Goal: Use online tool/utility: Use online tool/utility

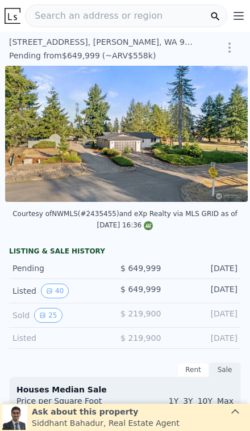
scroll to position [0, 379]
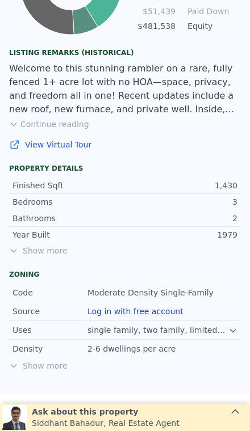
click at [37, 250] on span "Show more" at bounding box center [125, 250] width 232 height 11
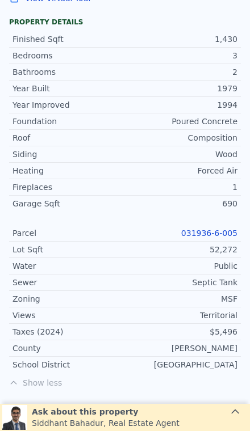
scroll to position [899, 0]
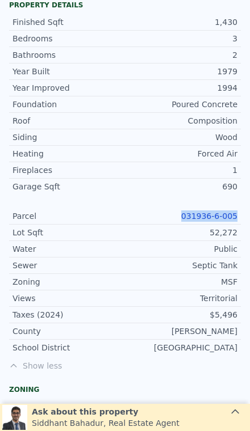
copy link "031936-6-005"
click at [169, 295] on div "Territorial" at bounding box center [181, 298] width 112 height 11
click at [225, 213] on link "031936-6-005" at bounding box center [209, 216] width 56 height 9
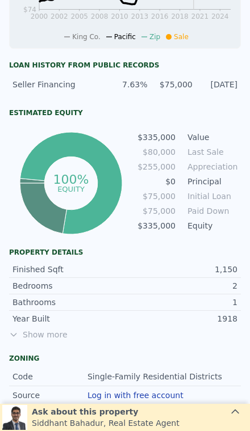
scroll to position [444, 0]
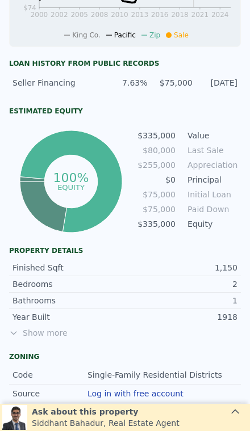
click at [32, 338] on span "Show more" at bounding box center [125, 333] width 232 height 11
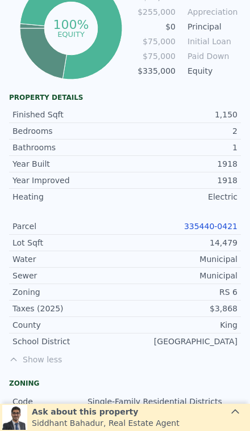
scroll to position [588, 0]
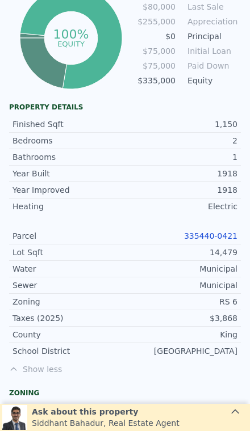
click at [223, 240] on link "335440-0421" at bounding box center [210, 236] width 53 height 9
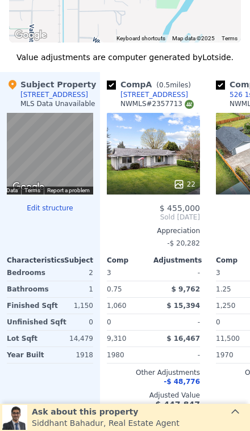
scroll to position [1408, 0]
click at [198, 359] on div "-" at bounding box center [178, 355] width 44 height 16
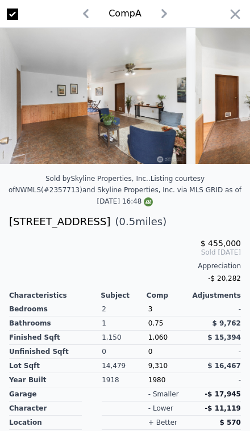
scroll to position [0, 667]
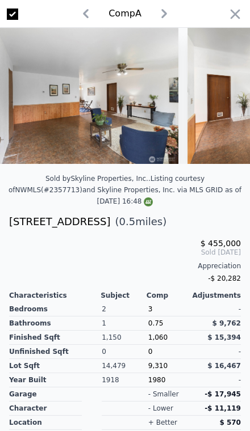
click at [242, 14] on icon "button" at bounding box center [235, 14] width 16 height 16
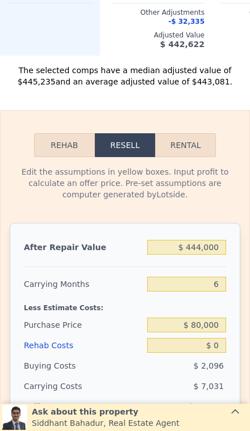
scroll to position [1777, 0]
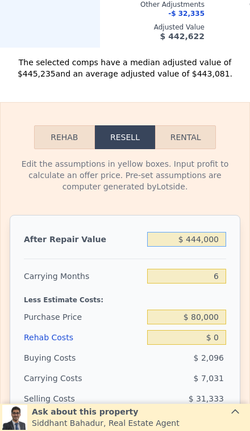
click at [214, 241] on input "$ 444,000" at bounding box center [186, 239] width 79 height 15
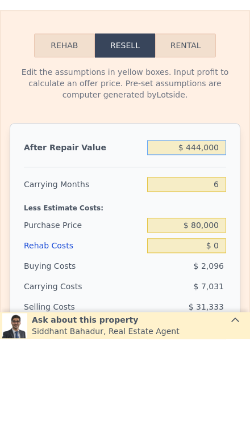
type input "$ 44,400"
type input "-$ 47,556"
type input "$ 4,440"
type input "-$ 84,666"
type input "$ 444"
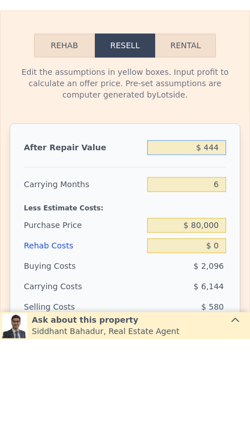
type input "-$ 88,376"
type input "$ 44"
type input "-$ 88,748"
type input "$ 4"
type input "-$ 88,785"
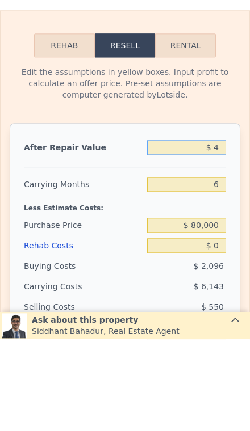
type input "$ 42"
type input "-$ 88,750"
type input "$ 425"
type input "-$ 88,395"
type input "$ 4,250"
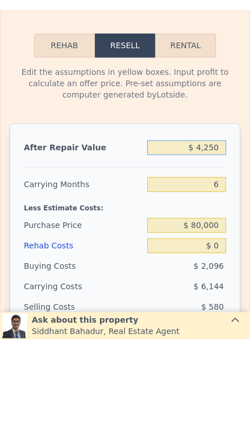
type input "-$ 84,842"
type input "$ 42,500"
type input "-$ 49,322"
type input "$ 425,000"
type input "$ 305,896"
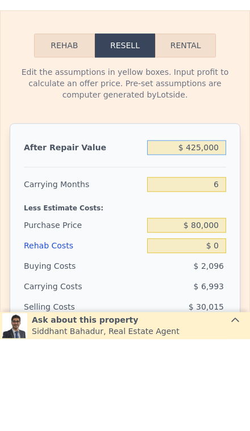
type input "$ 42,500"
type input "-$ 49,322"
type input "$ 4,250"
type input "-$ 84,842"
type input "$ 425"
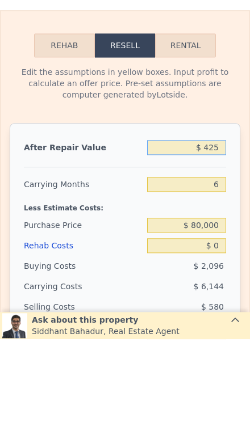
type input "-$ 88,395"
type input "$ 42"
type input "-$ 88,750"
type input "$ 4"
type input "-$ 88,785"
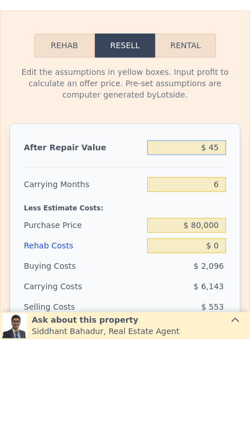
type input "$ 450"
type input "-$ 88,370"
type input "$ 4,500"
type input "-$ 84,611"
type input "$ 45,000"
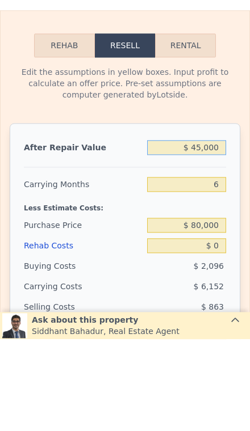
type input "-$ 46,999"
type input "$ 450,000"
type input "$ 329,112"
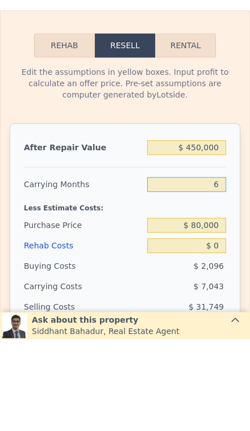
click at [225, 269] on input "6" at bounding box center [186, 276] width 79 height 15
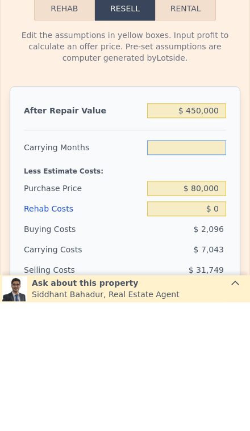
type input "3"
type input "$ 332,633"
type input "3"
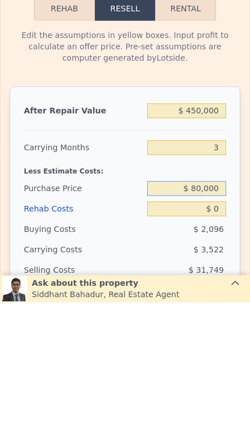
click at [217, 307] on div "$ 80,000" at bounding box center [186, 317] width 79 height 20
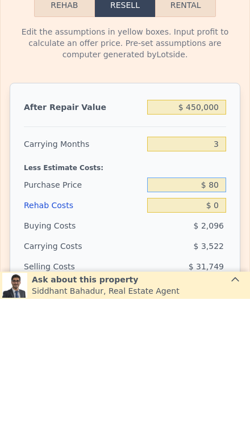
type input "$ 8"
type input "$ 225,000"
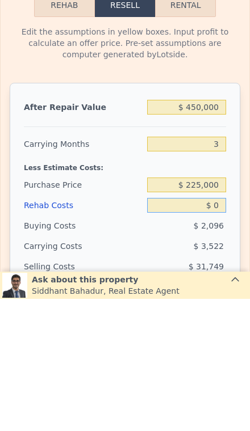
click at [223, 330] on input "$ 0" at bounding box center [186, 337] width 79 height 15
type input "$ 181,641"
type input "$ 8"
type input "$ 181,633"
type input "$ 80"
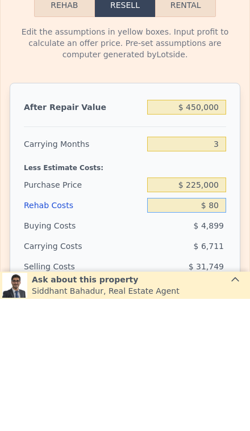
type input "$ 181,557"
type input "$ 800"
type input "$ 180,810"
type input "$ 8,000"
type input "$ 173,336"
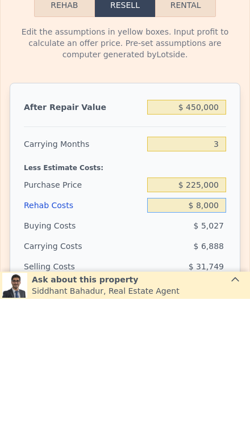
type input "$ 80,000"
type input "$ 98,600"
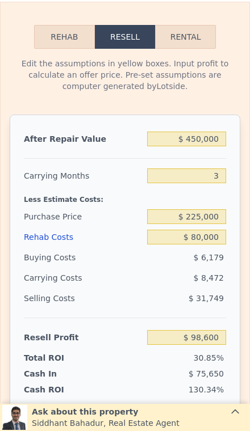
scroll to position [1877, 0]
click at [215, 220] on input "$ 225,000" at bounding box center [186, 216] width 79 height 15
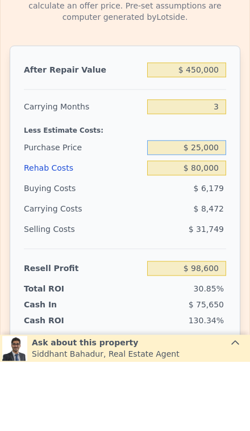
type input "$ 250,000"
type input "$ 72,567"
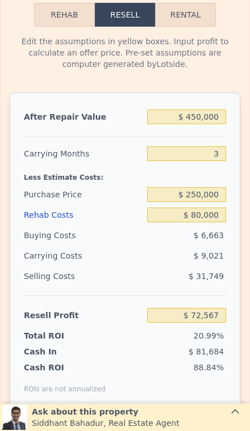
scroll to position [1900, 0]
type input "$ 444,000"
type input "6"
type input "$ 0"
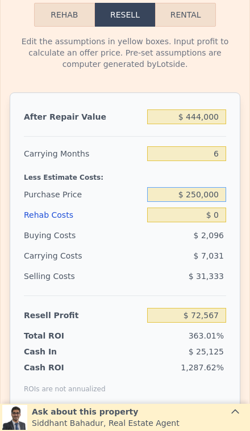
click at [216, 199] on input "$ 250,000" at bounding box center [186, 194] width 79 height 15
type input "$ 323,540"
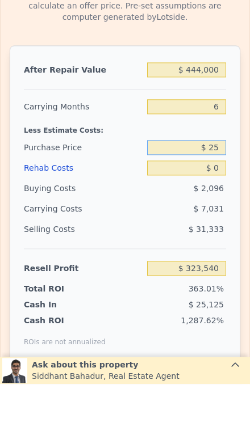
type input "$ 2"
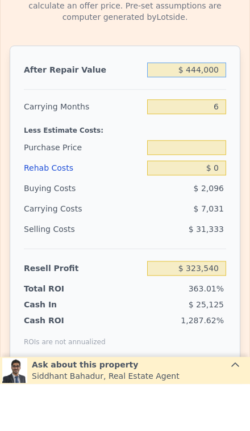
click at [209, 110] on input "$ 444,000" at bounding box center [186, 117] width 79 height 15
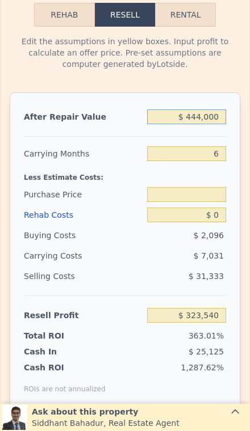
type input "$ 44,000"
type input "$ 250,000"
type input "-$ 47,928"
type input "$ 4,000"
type input "-$ 85,074"
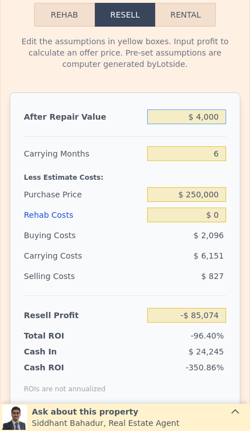
type input "$ 000"
type input "-$ 88,789"
type input "$ 4,000"
type input "-$ 85,074"
type input "$ 40,000"
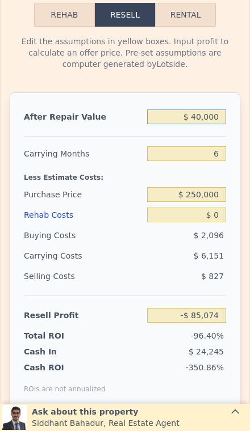
type input "-$ 51,642"
type input "$ 4,000"
type input "-$ 85,074"
type input "$ 42,000"
type input "-$ 49,785"
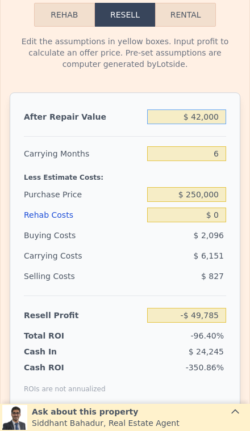
type input "$ 425,000"
type input "$ 305,896"
type input "$ 4,250,000"
type input "$ 3,858,058"
type input "$ 425,000"
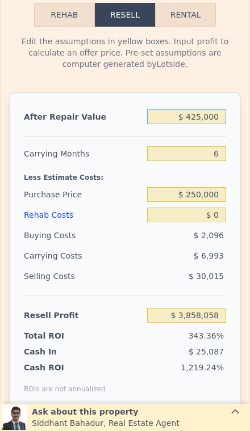
type input "$ 305,896"
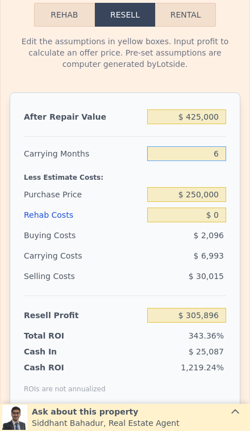
click at [216, 161] on input "6" at bounding box center [186, 153] width 79 height 15
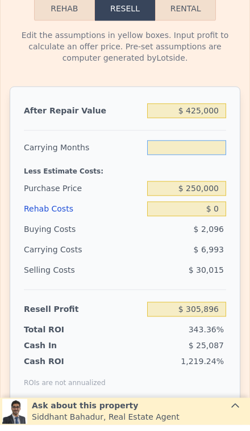
type input "3"
type input "$ 309,392"
type input "3"
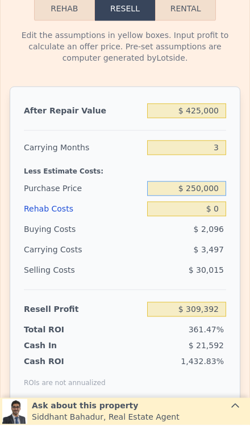
click at [223, 197] on div "$ 250,000" at bounding box center [186, 195] width 79 height 20
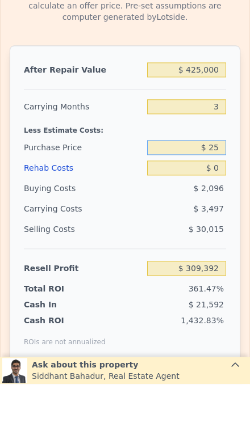
type input "$ 2"
type input "$ 245,000"
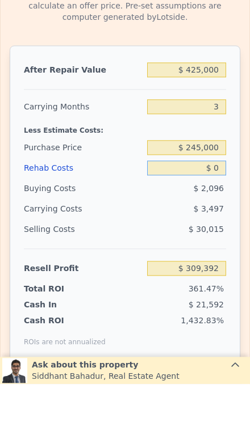
click at [224, 208] on input "$ 0" at bounding box center [186, 215] width 79 height 15
type input "$ 137,572"
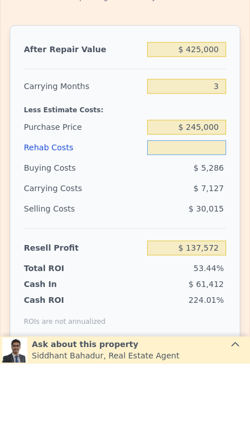
type input "$ 7"
type input "$ 137,565"
type input "$ 70"
type input "$ 137,498"
type input "$ 700"
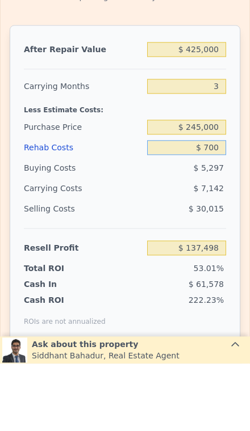
type input "$ 136,846"
type input "$ 7,000"
type input "$ 130,307"
type input "$ 70,000"
type input "$ 64,913"
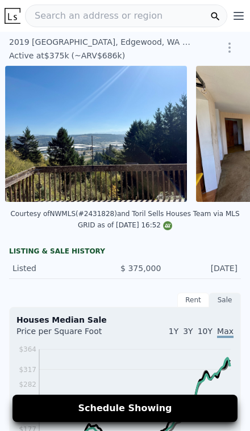
scroll to position [0, 357]
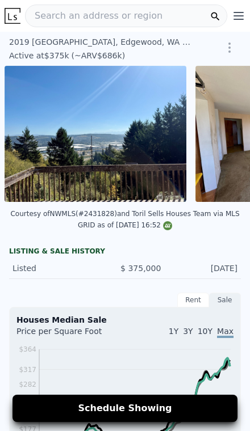
click at [131, 143] on img at bounding box center [96, 134] width 182 height 136
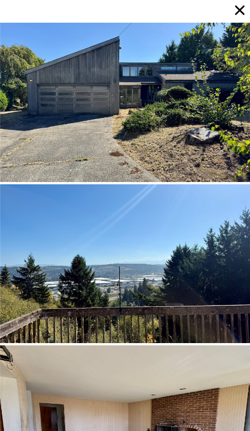
click at [139, 251] on div at bounding box center [125, 265] width 250 height 160
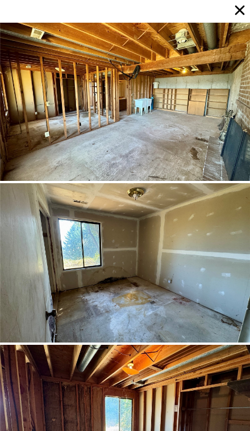
scroll to position [2909, 0]
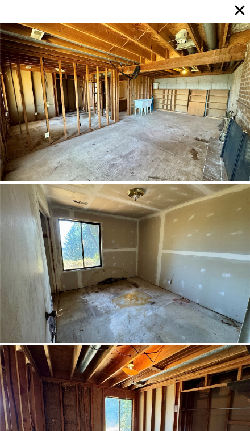
click at [162, 280] on div at bounding box center [125, 264] width 250 height 160
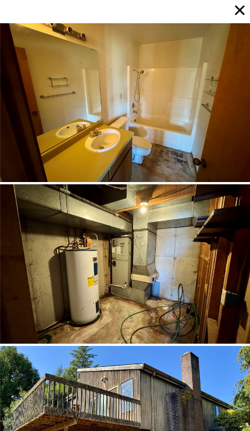
scroll to position [3394, 0]
